Goal: Check status: Check status

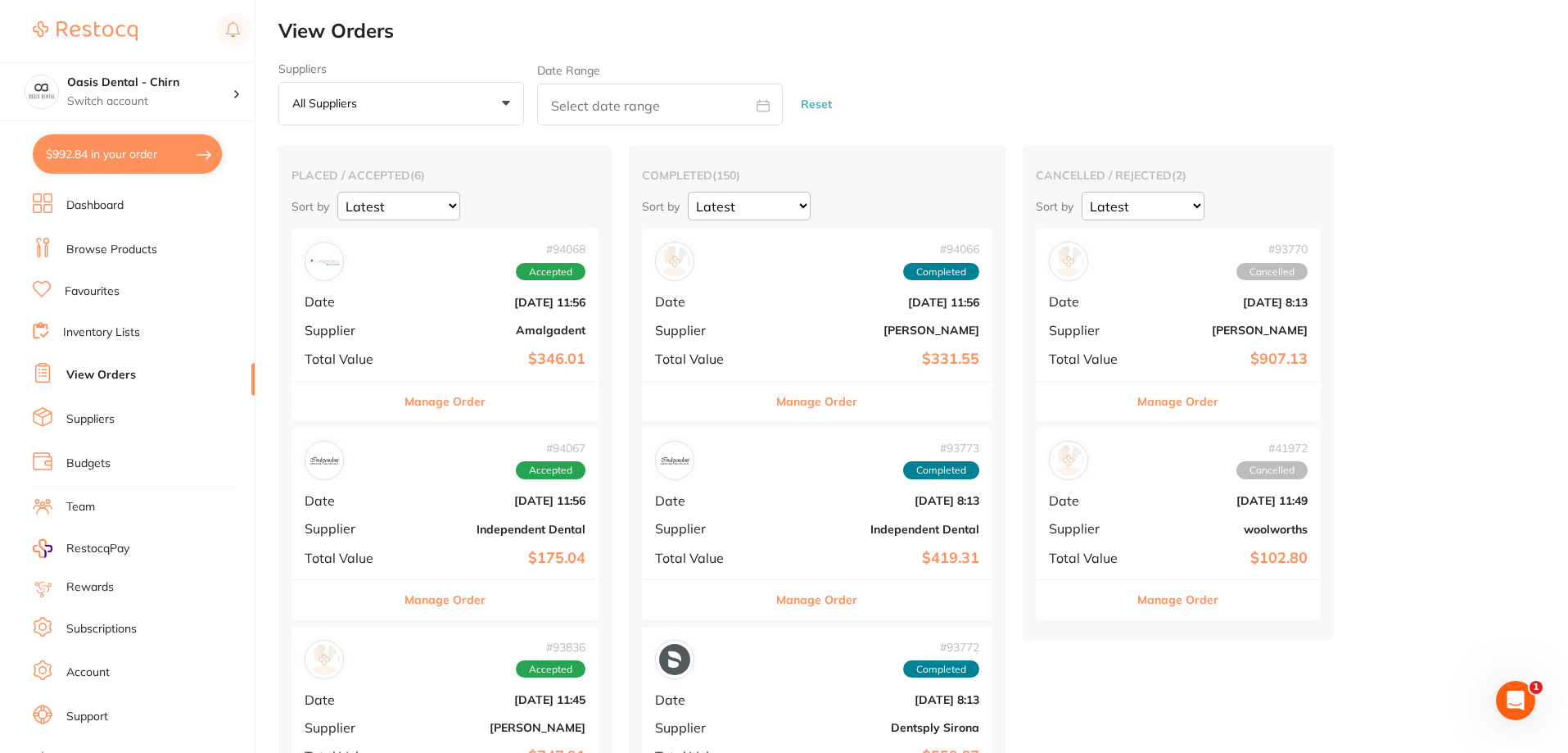
drag, startPoint x: 452, startPoint y: 289, endPoint x: 449, endPoint y: 279, distance: 10.4
click at [554, 279] on span "Accepted" at bounding box center [551, 272] width 69 height 18
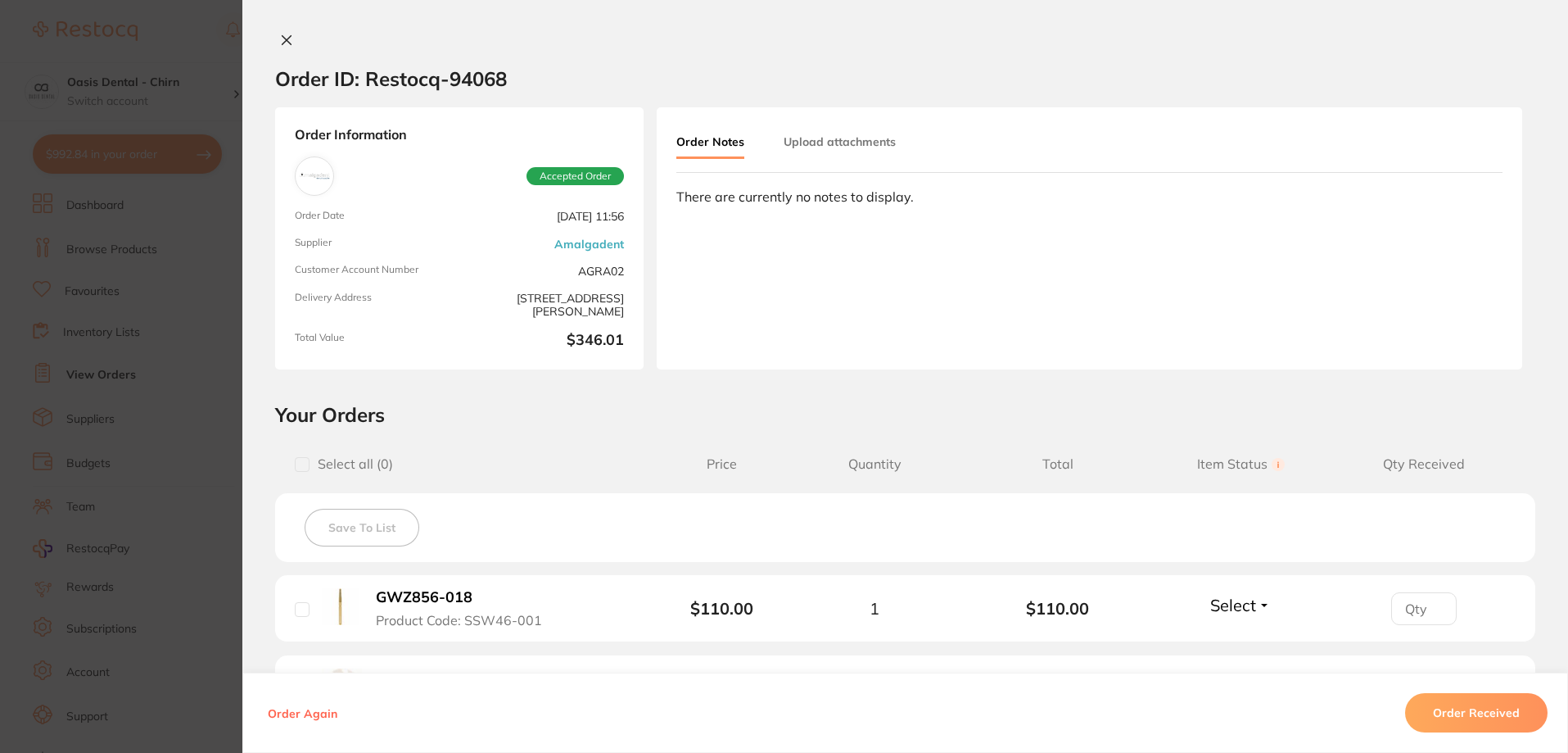
drag, startPoint x: 285, startPoint y: 41, endPoint x: 445, endPoint y: 314, distance: 316.4
click at [286, 40] on icon at bounding box center [286, 40] width 13 height 13
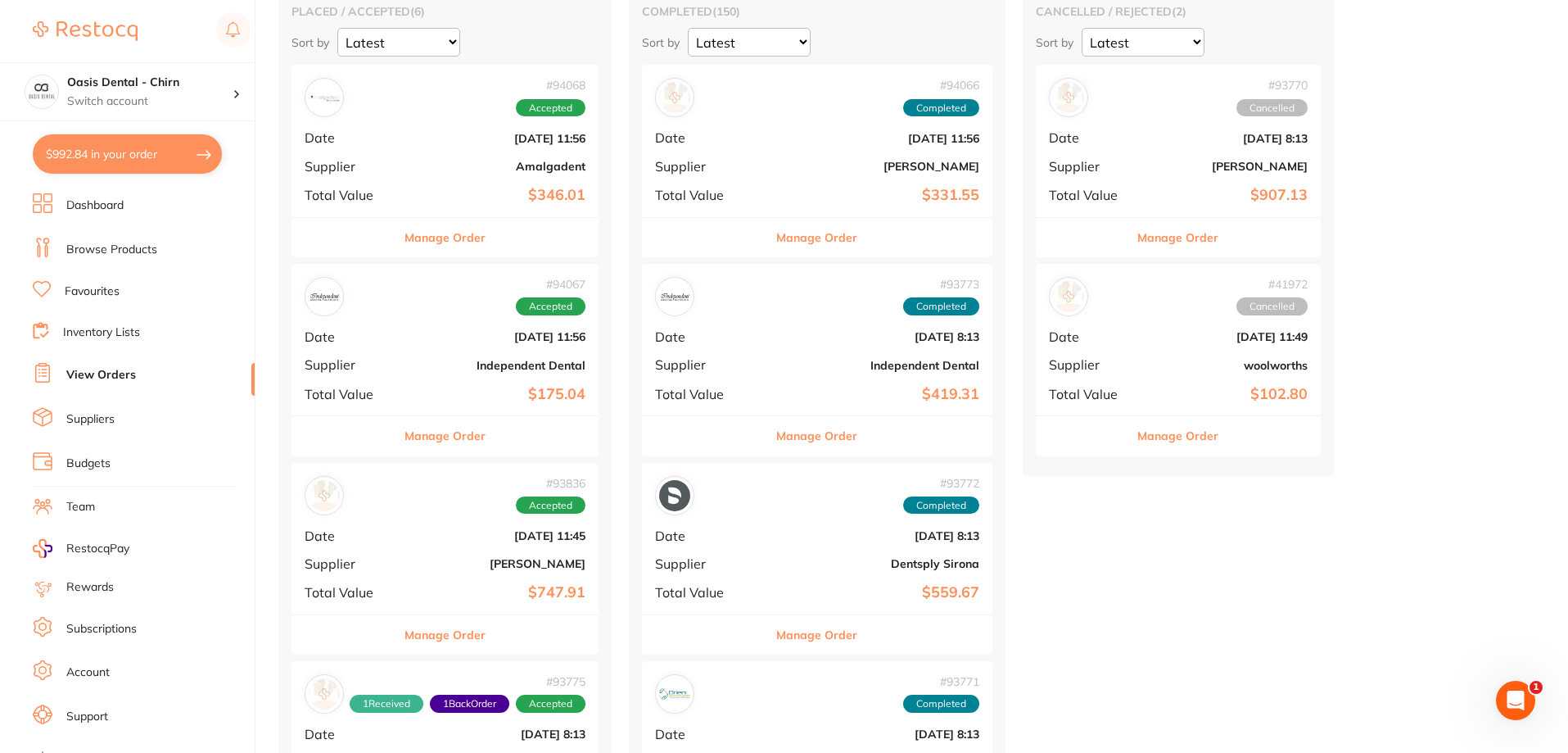
click at [450, 407] on div "# 94067 Accepted Date [DATE] 11:56 Supplier Independent Dental Total Value $175…" at bounding box center [445, 339] width 307 height 151
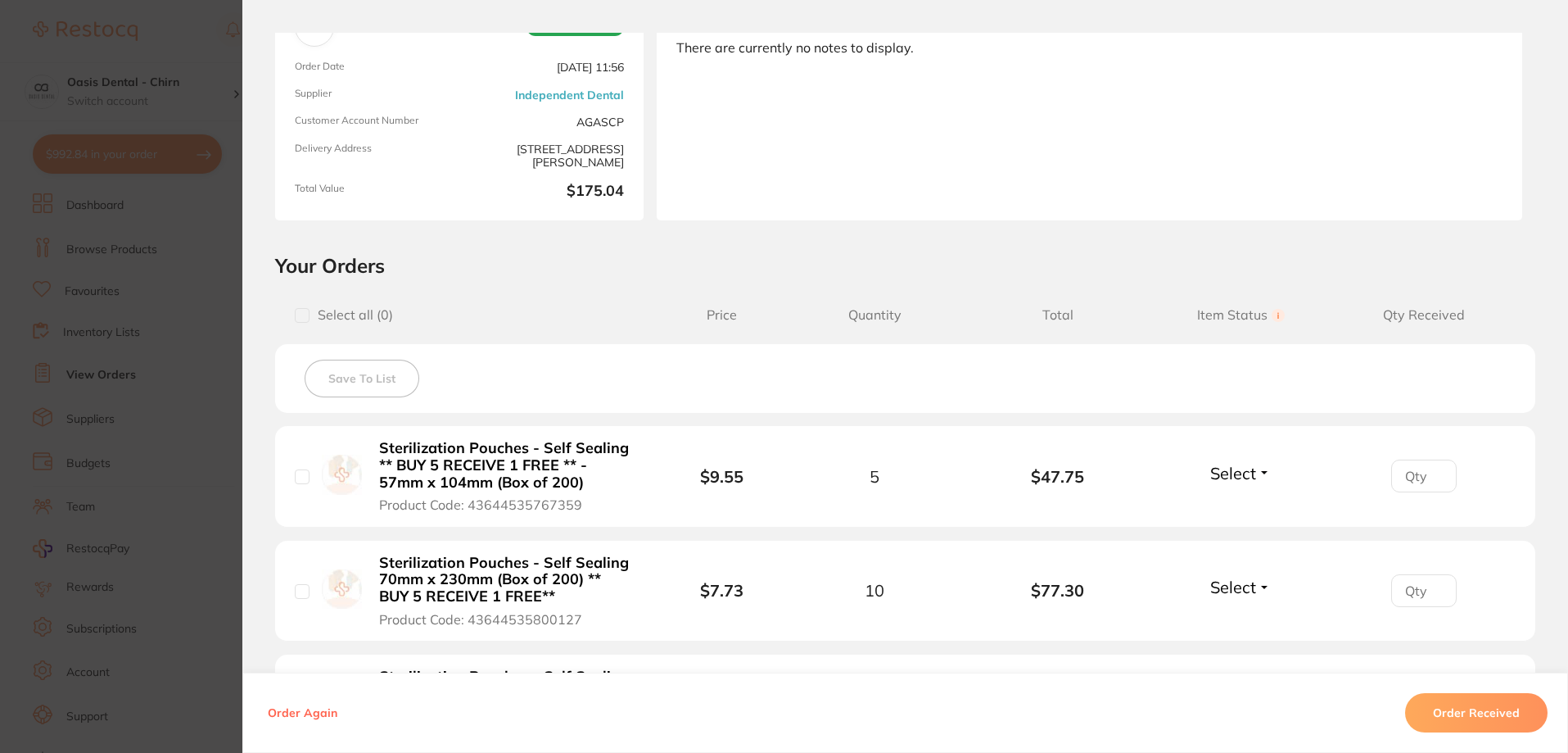
scroll to position [409, 0]
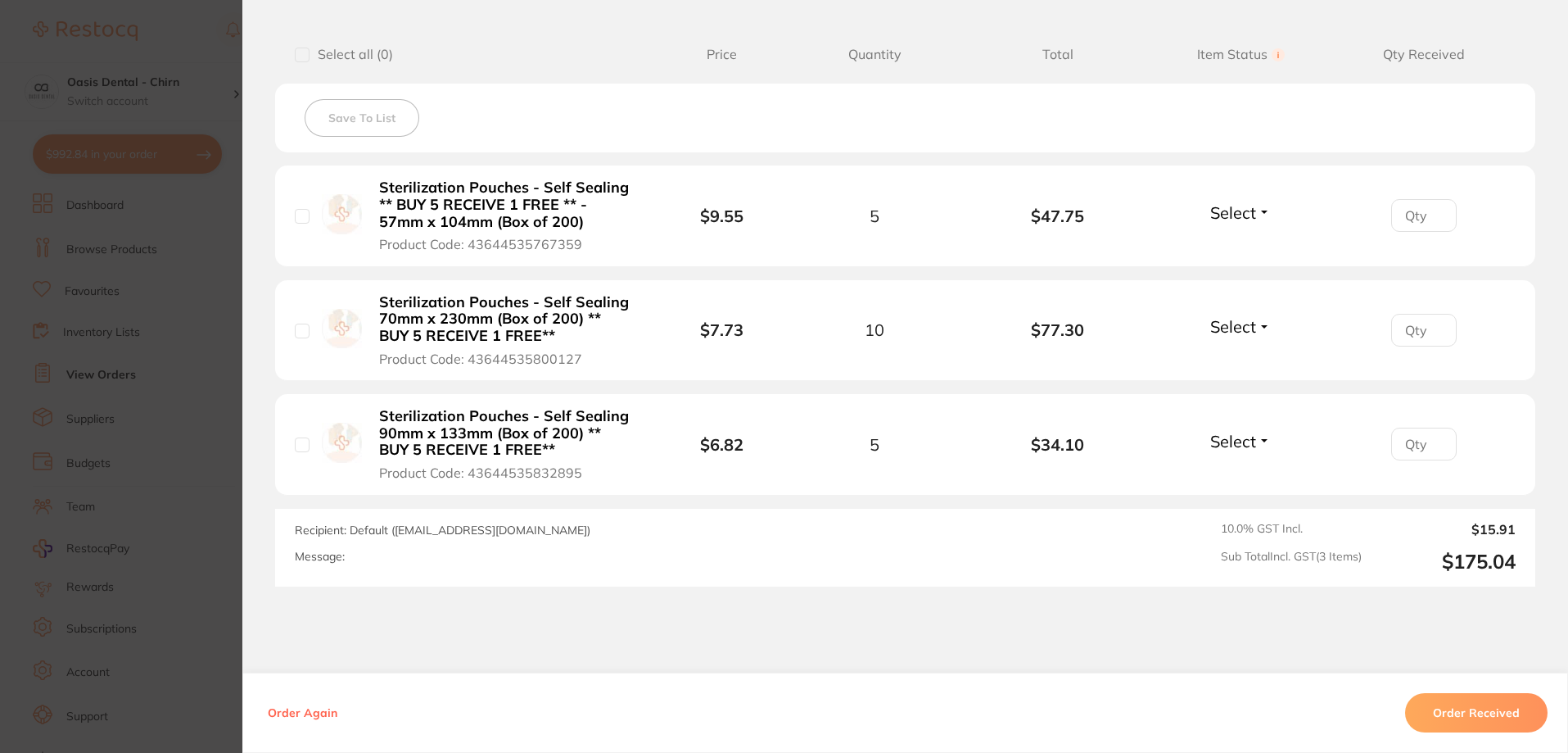
click at [299, 217] on input "checkbox" at bounding box center [302, 216] width 14 height 14
checkbox input "true"
click at [305, 331] on div "Sterilization Pouches - Self Sealing 70mm x 230mm (Box of 200) ** BUY 5 RECEIVE…" at bounding box center [478, 330] width 366 height 74
click at [299, 333] on input "checkbox" at bounding box center [302, 330] width 14 height 14
checkbox input "true"
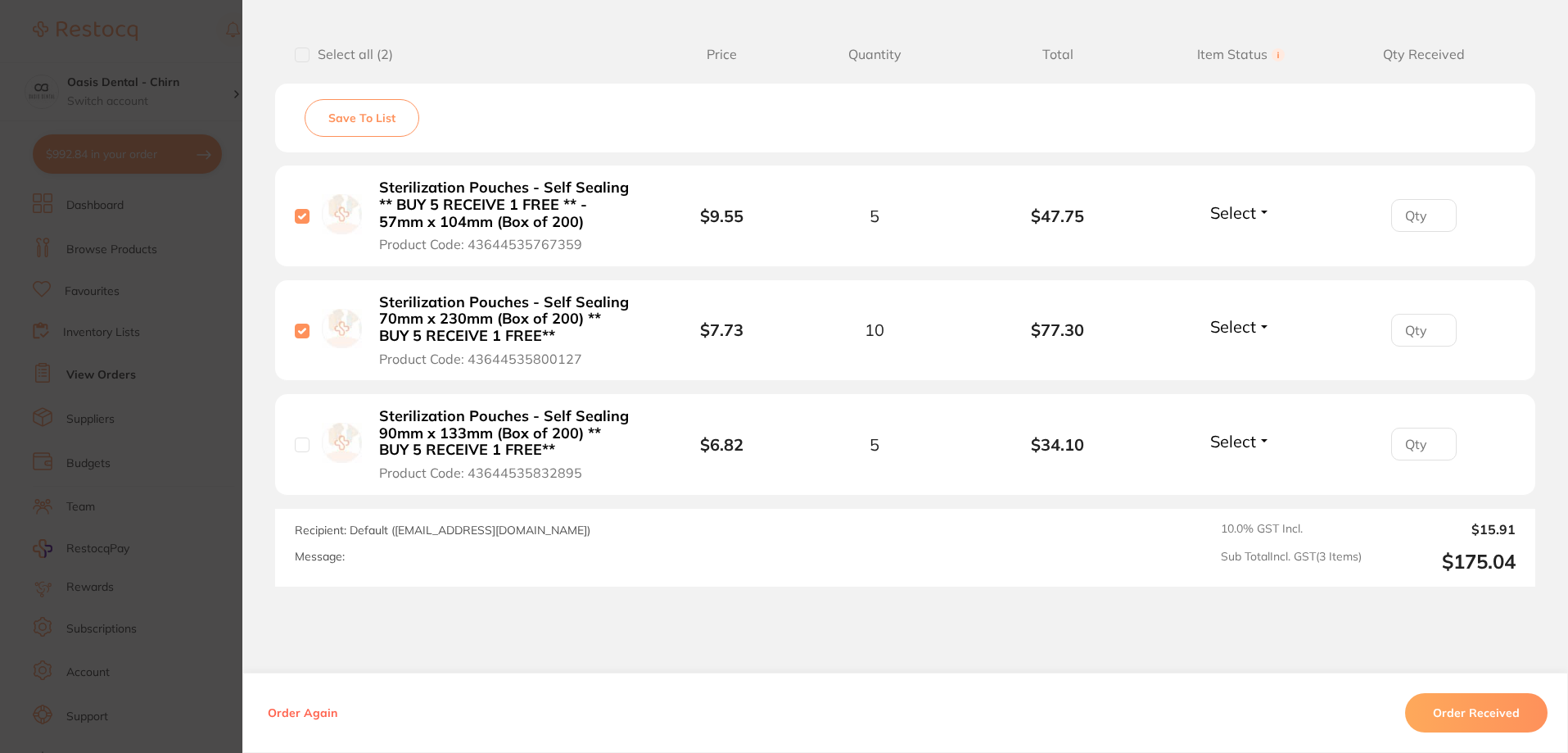
drag, startPoint x: 291, startPoint y: 450, endPoint x: 299, endPoint y: 446, distance: 8.9
click at [295, 448] on input "checkbox" at bounding box center [302, 444] width 14 height 14
checkbox input "true"
click at [1487, 713] on button "Order Received" at bounding box center [1477, 712] width 142 height 39
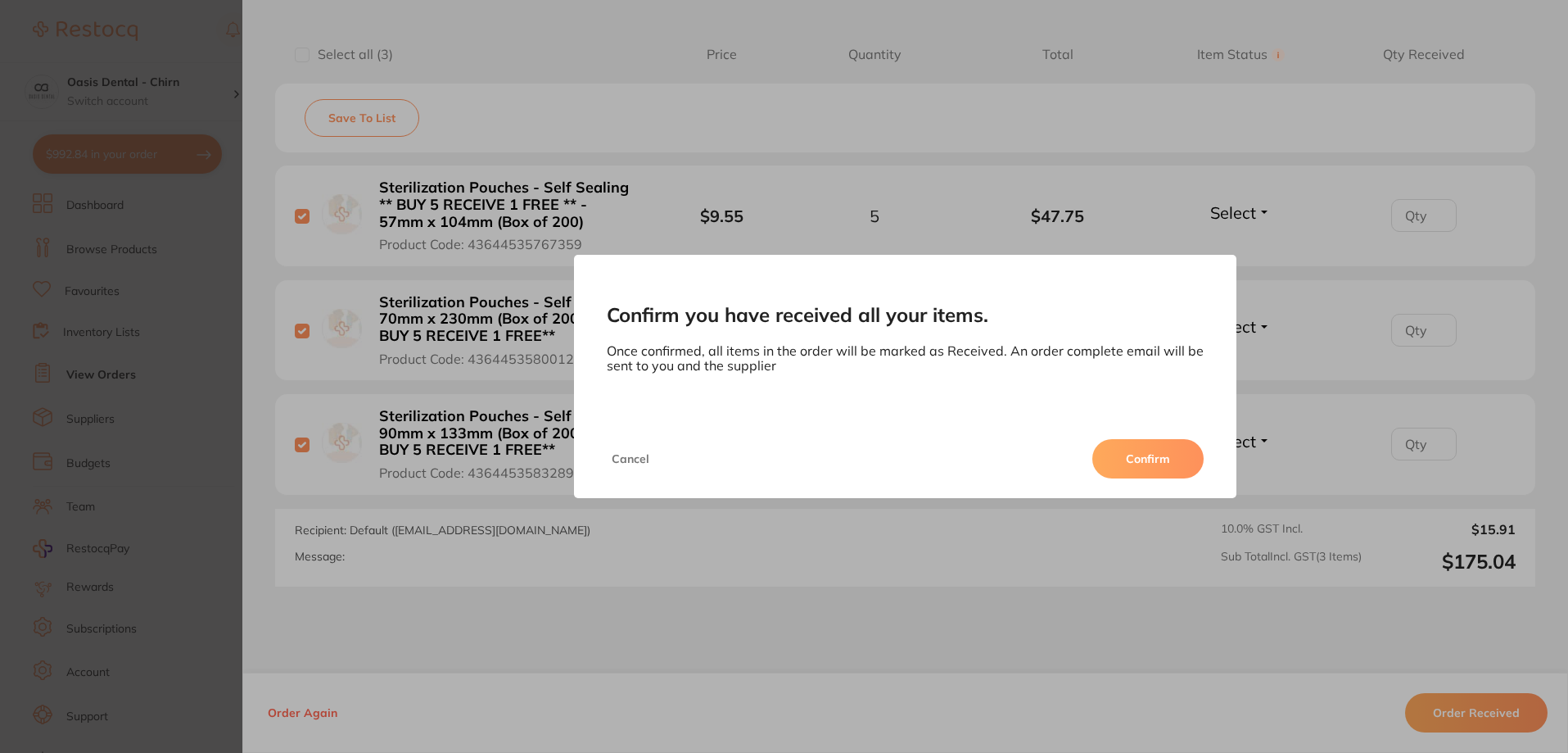
click at [1130, 462] on button "Confirm" at bounding box center [1149, 459] width 112 height 39
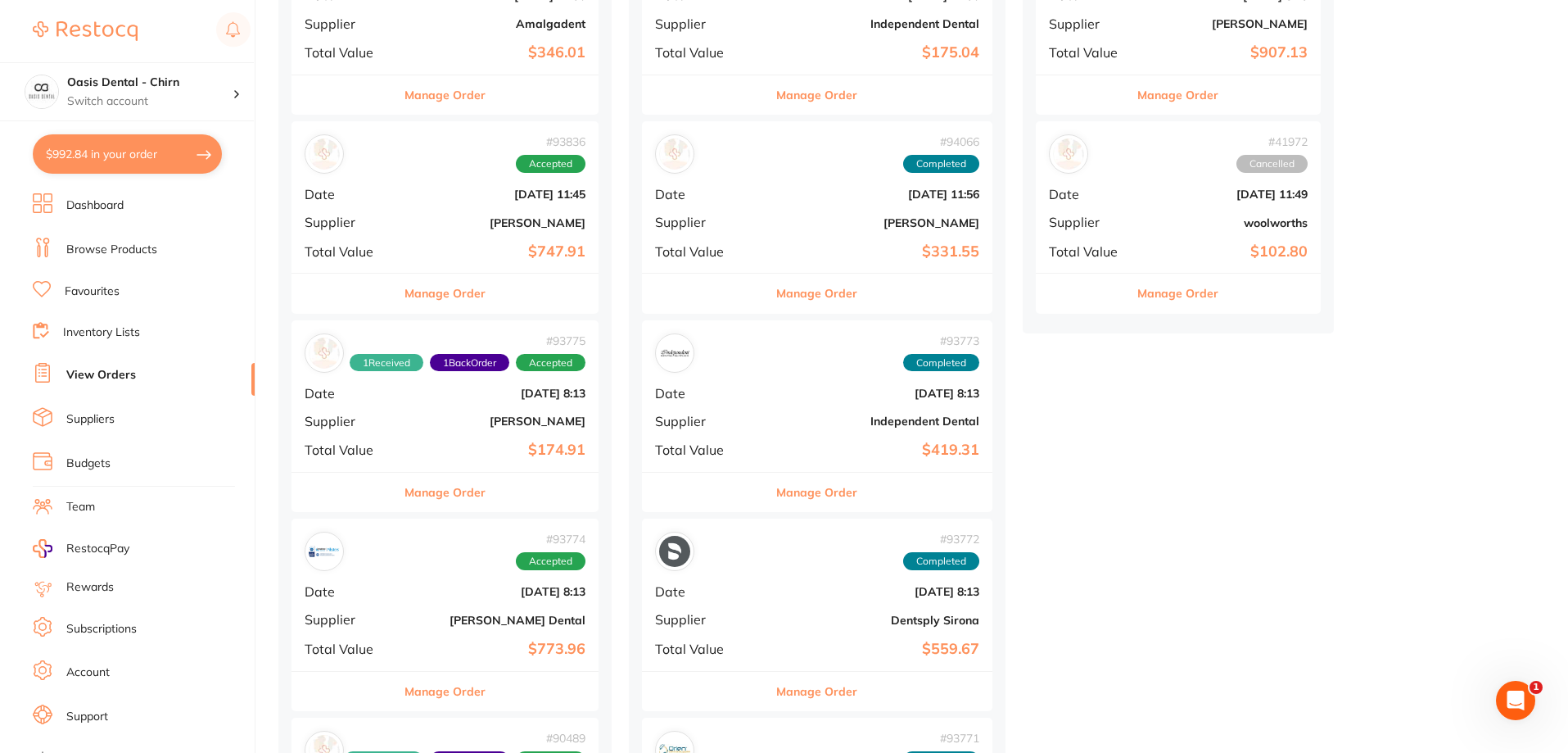
scroll to position [164, 0]
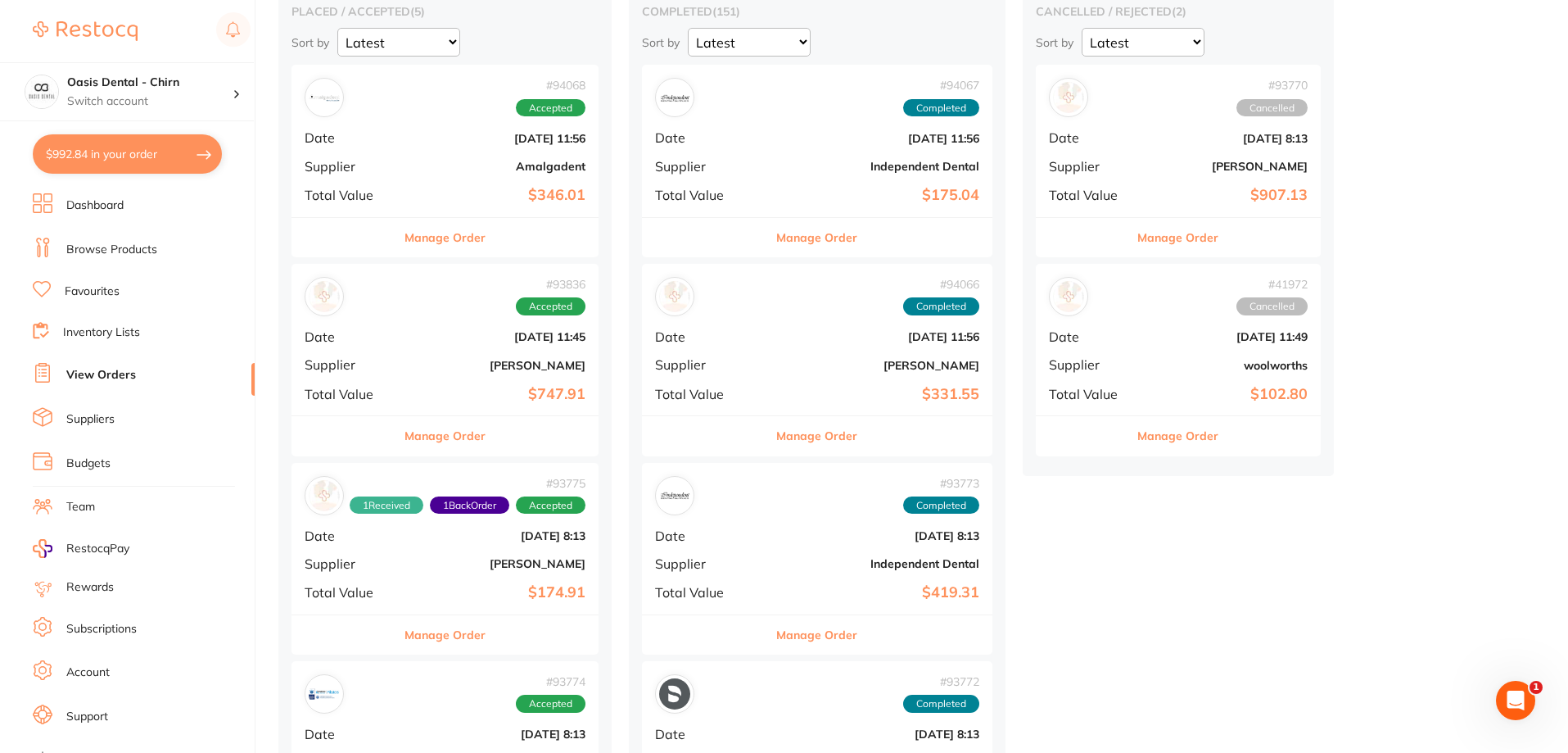
click at [518, 386] on b "$747.91" at bounding box center [496, 394] width 178 height 17
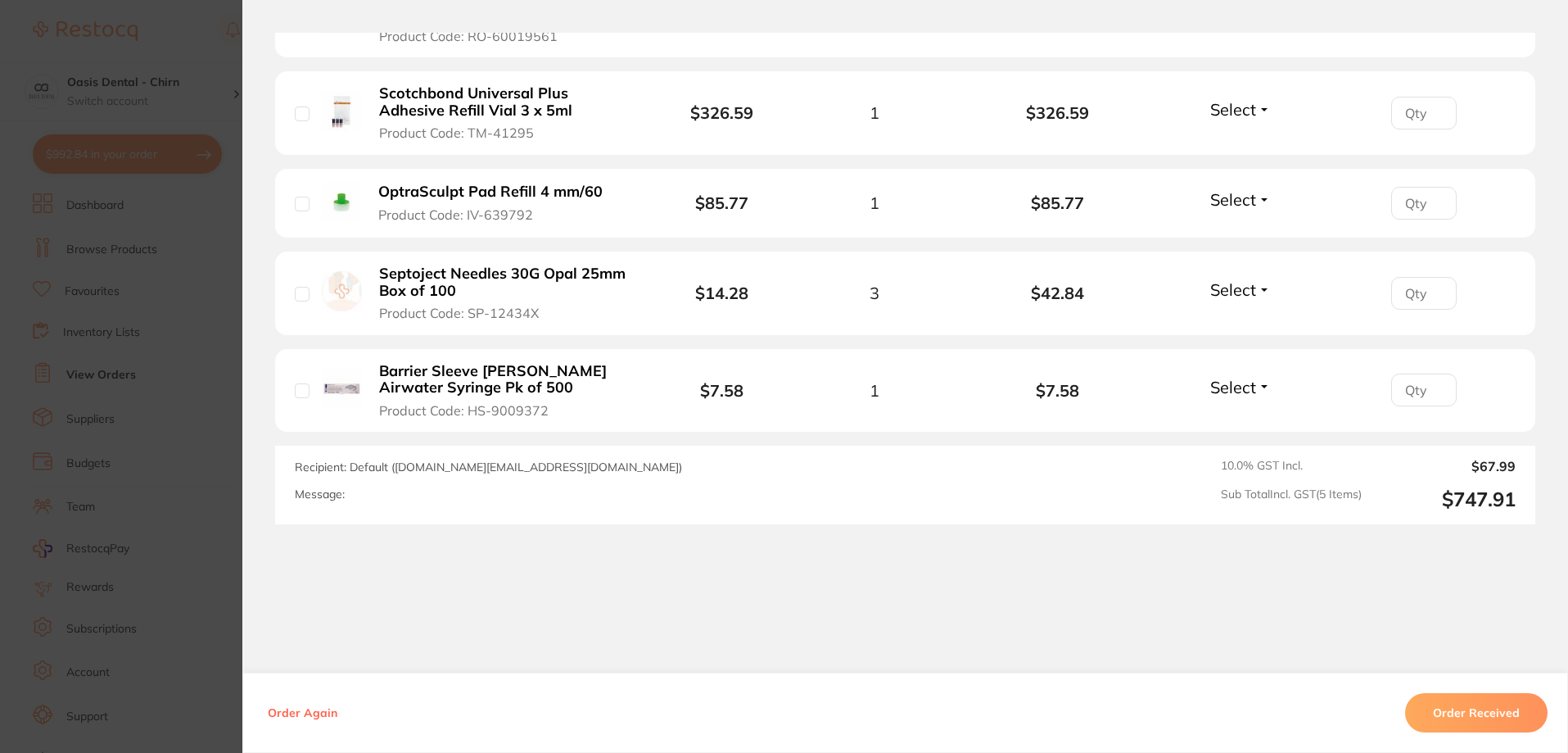
scroll to position [617, 0]
